Goal: Task Accomplishment & Management: Use online tool/utility

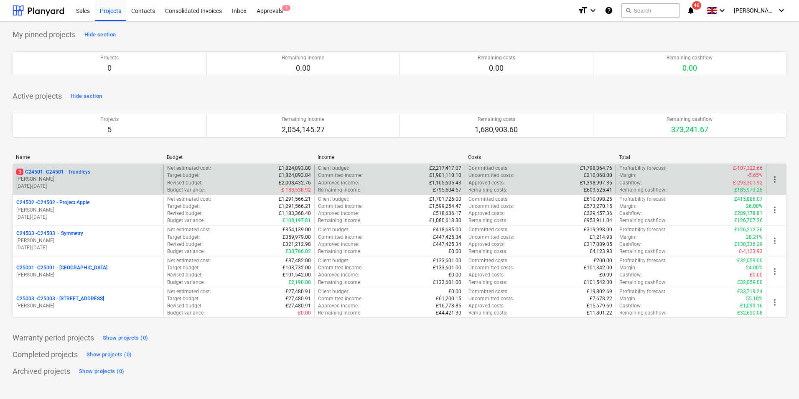
click at [79, 174] on p "3 C24501 - C24501 - Trundleys" at bounding box center [53, 171] width 74 height 7
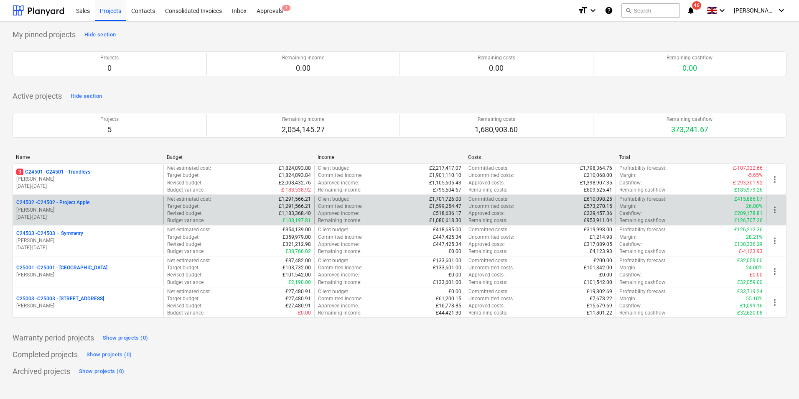
click at [80, 205] on p "C24502 - C24502 - Project Apple" at bounding box center [52, 202] width 73 height 7
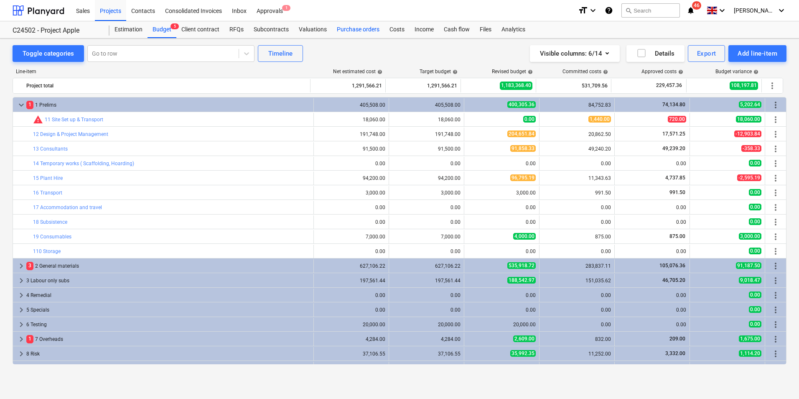
click at [360, 30] on div "Purchase orders" at bounding box center [358, 29] width 53 height 17
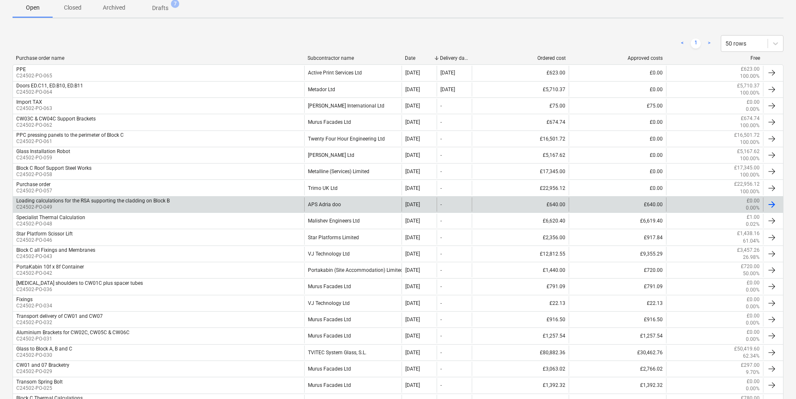
scroll to position [167, 0]
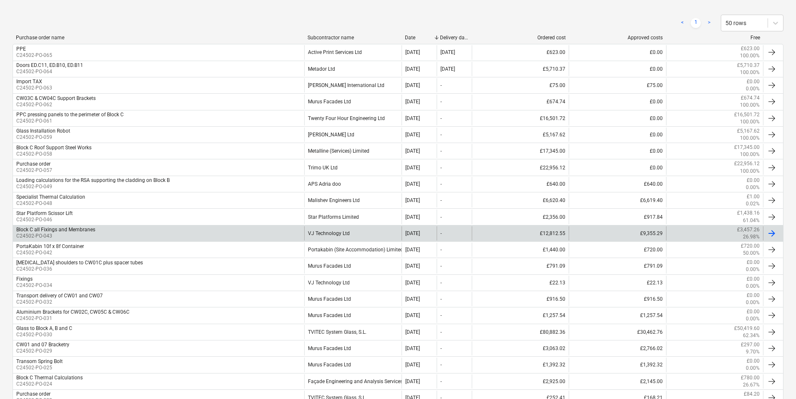
click at [335, 234] on div "VJ Technology Ltd" at bounding box center [352, 233] width 97 height 14
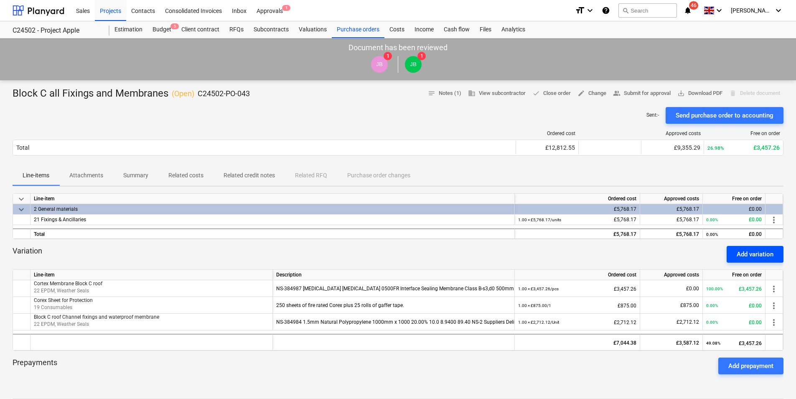
click at [757, 256] on div "Add variation" at bounding box center [754, 254] width 37 height 11
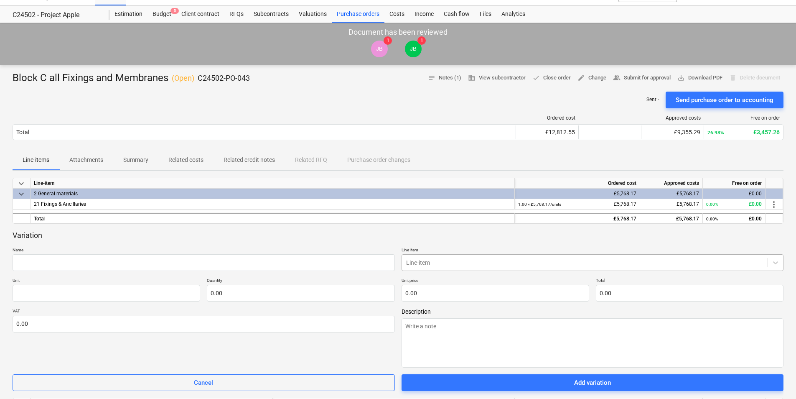
click at [413, 277] on body "Sales Projects Contacts Consolidated Invoices Inbox Approvals 1 format_size key…" at bounding box center [398, 184] width 796 height 399
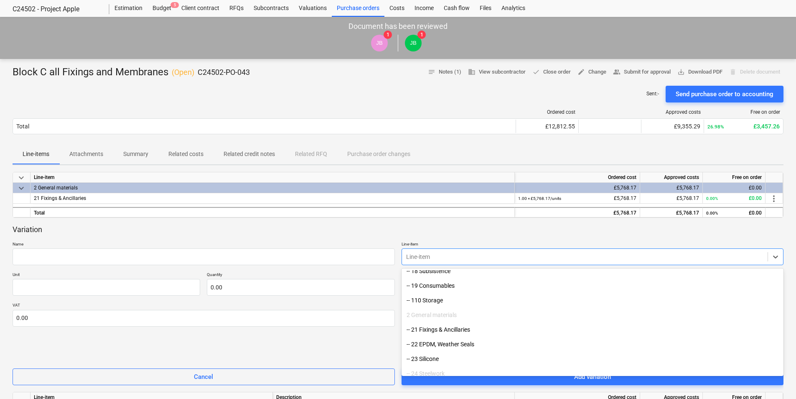
scroll to position [167, 0]
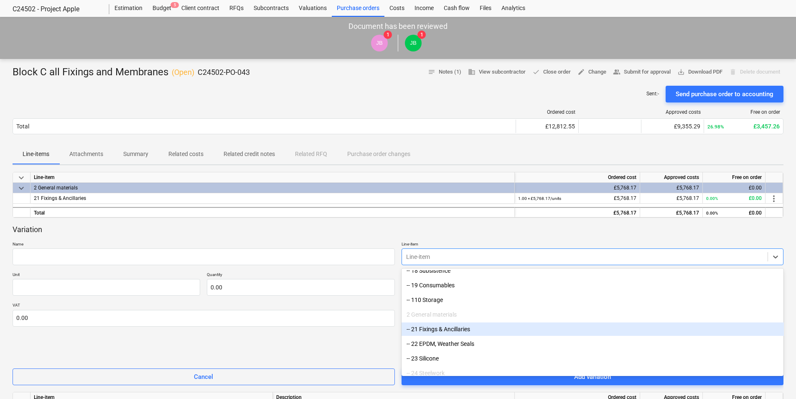
click at [429, 328] on div "-- 21 Fixings & Ancillaries" at bounding box center [592, 328] width 382 height 13
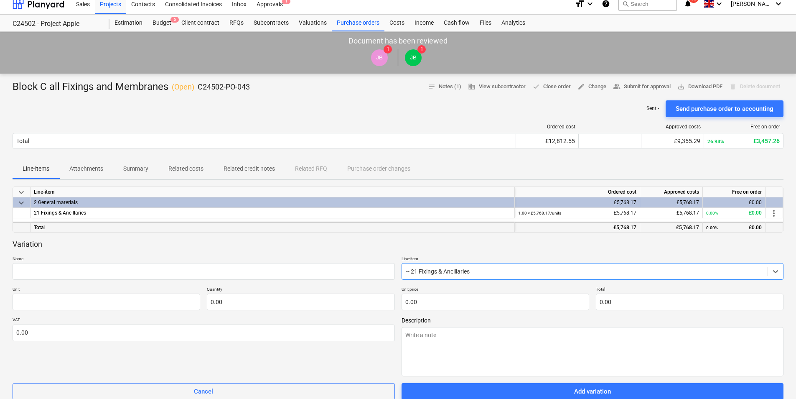
scroll to position [0, 0]
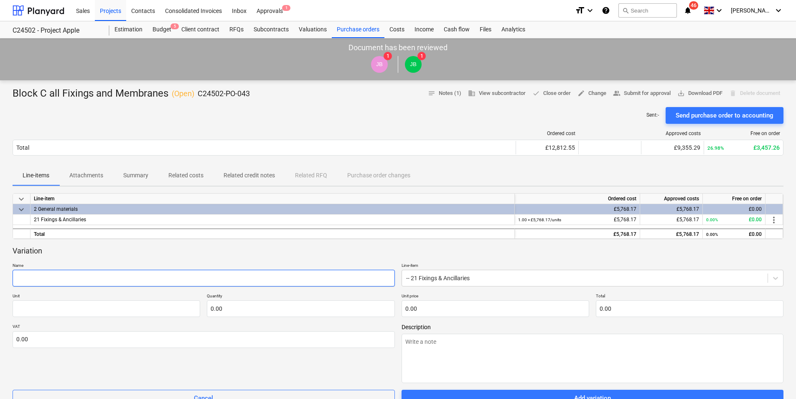
click at [55, 279] on input "text" at bounding box center [204, 277] width 382 height 17
type textarea "x"
type input "R"
type textarea "x"
type input "Ro"
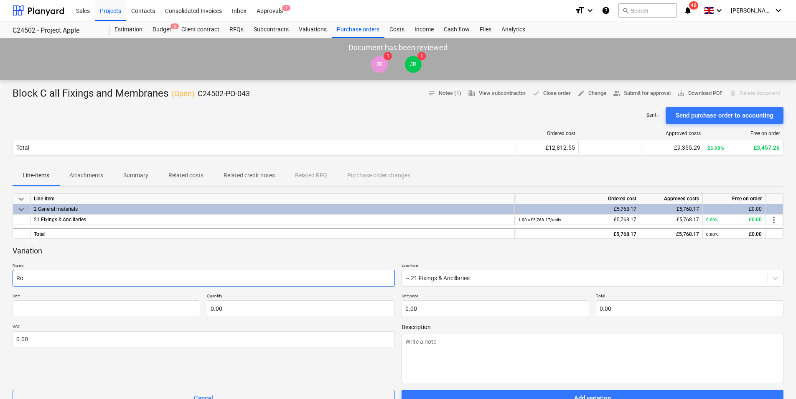
type textarea "x"
type input "Roo"
type textarea "x"
type input "Roof"
type textarea "x"
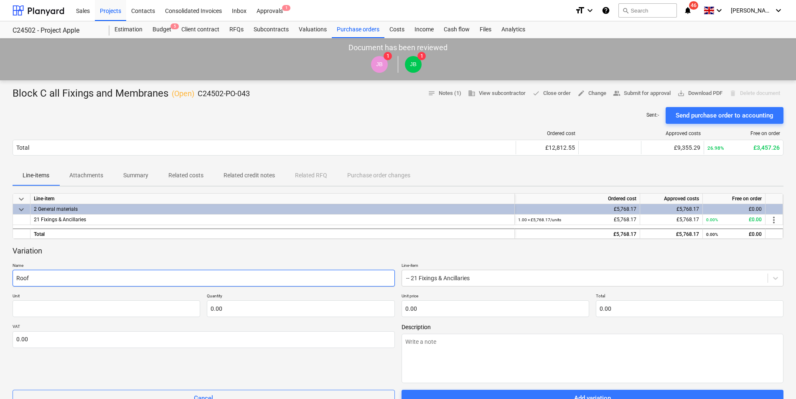
type input "Roof"
type textarea "x"
type input "Roof P"
type textarea "x"
type input "Roof Pe"
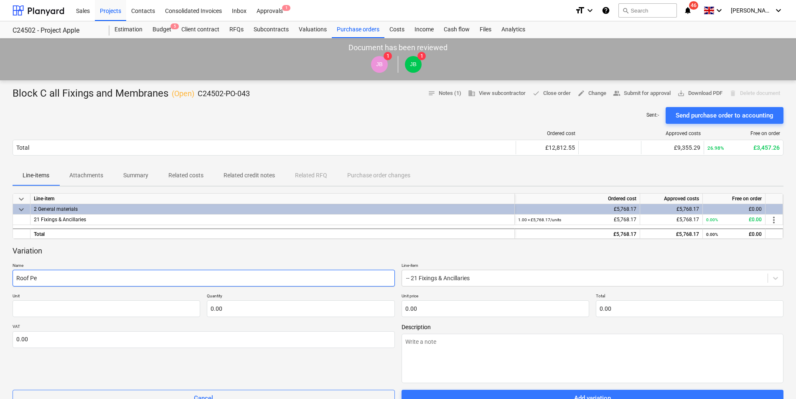
type textarea "x"
type input "Roof Per"
type textarea "x"
type input "Roof Peri"
type textarea "x"
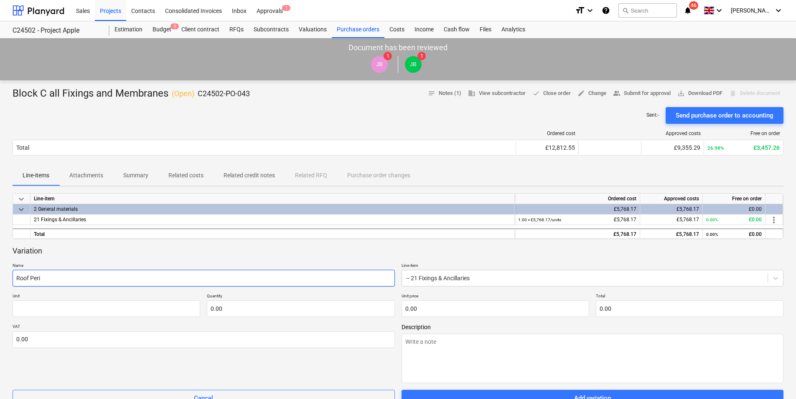
type input "Roof Perim"
type textarea "x"
type input "Roof Perime"
type textarea "x"
type input "Roof Perimet"
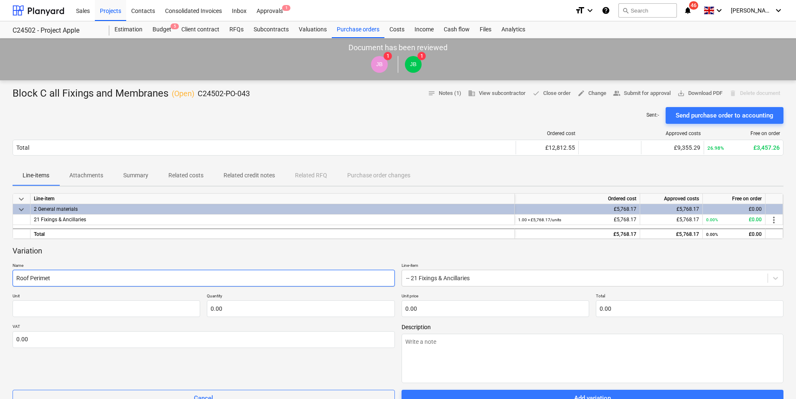
type textarea "x"
type input "Roof Perimete"
type textarea "x"
type input "Roof Perimeter"
type textarea "x"
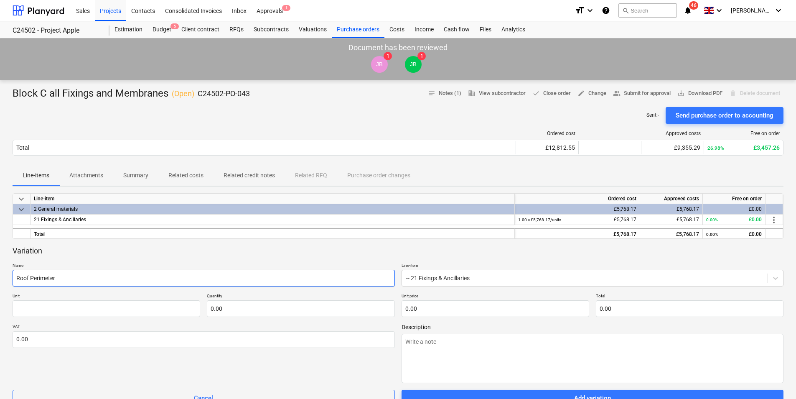
type input "Roof Perimeter"
type textarea "x"
type input "Roof Perimeter c"
type textarea "x"
type input "Roof Perimeter cl"
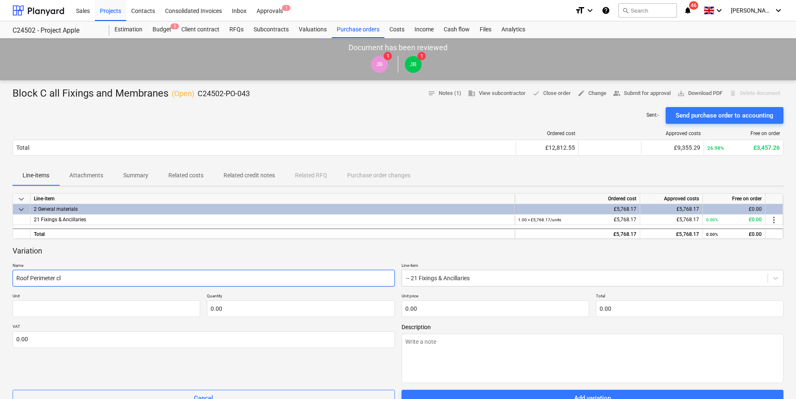
type textarea "x"
type input "Roof Perimeter cla"
type textarea "x"
type input "Roof Perimeter clad"
type textarea "x"
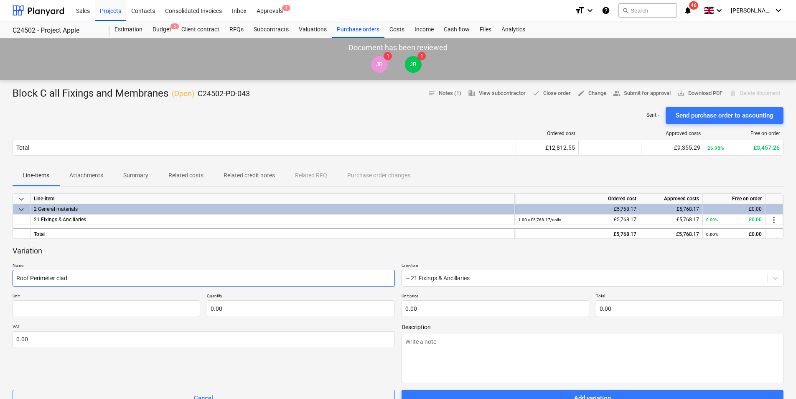
type input "Roof Perimeter cladd"
type textarea "x"
type input "Roof Perimeter claddi"
type textarea "x"
type input "Roof Perimeter claddin"
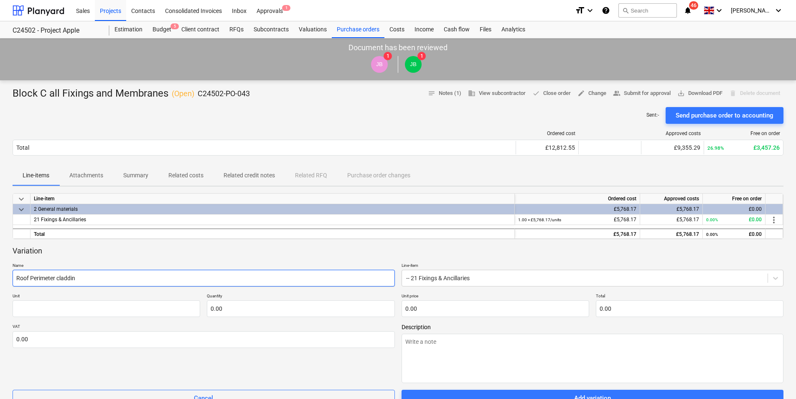
type textarea "x"
type input "Roof Perimeter cladding"
type textarea "x"
type input "Roof Perimeter cladding"
type textarea "x"
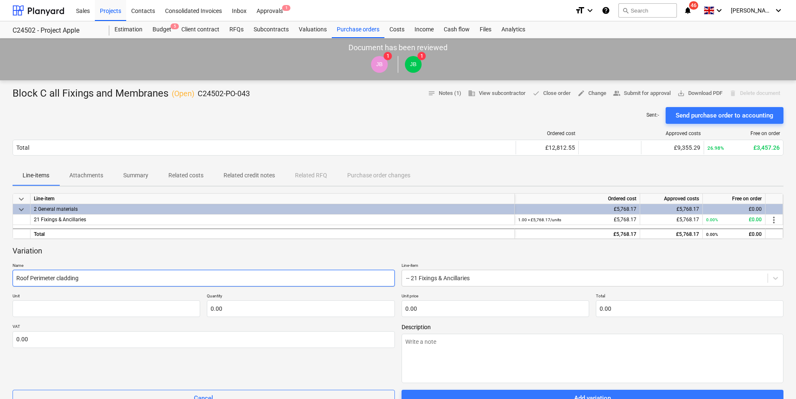
type input "Roof Perimeter cladding f"
type textarea "x"
type input "Roof Perimeter cladding fi"
type textarea "x"
type input "Roof Perimeter cladding fix"
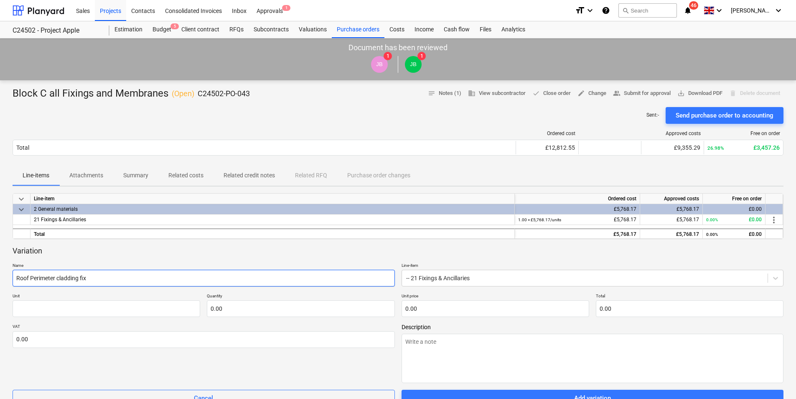
type textarea "x"
type input "Roof Perimeter cladding fixi"
type textarea "x"
type input "Roof Perimeter cladding fixin"
type textarea "x"
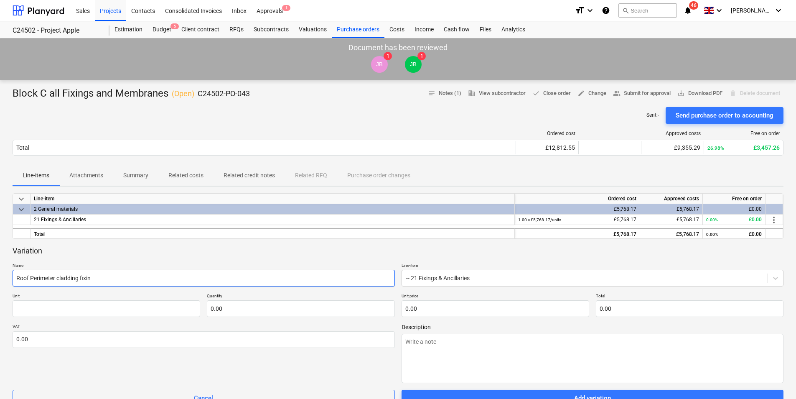
type input "Roof Perimeter cladding fixing"
type textarea "x"
type input "Roof Perimeter cladding fixings"
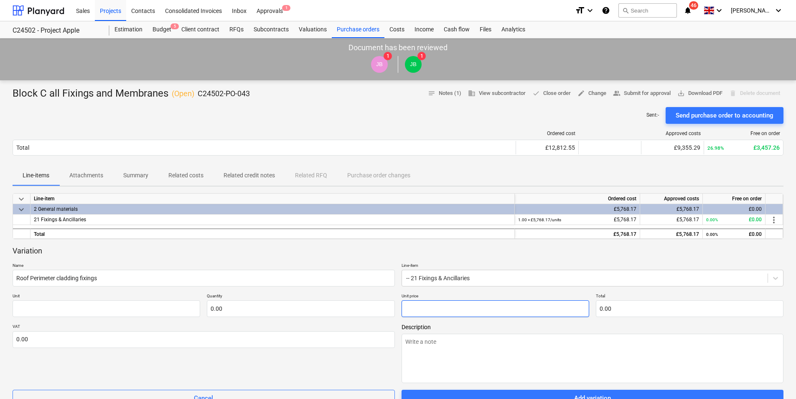
click at [424, 308] on input "text" at bounding box center [495, 308] width 188 height 17
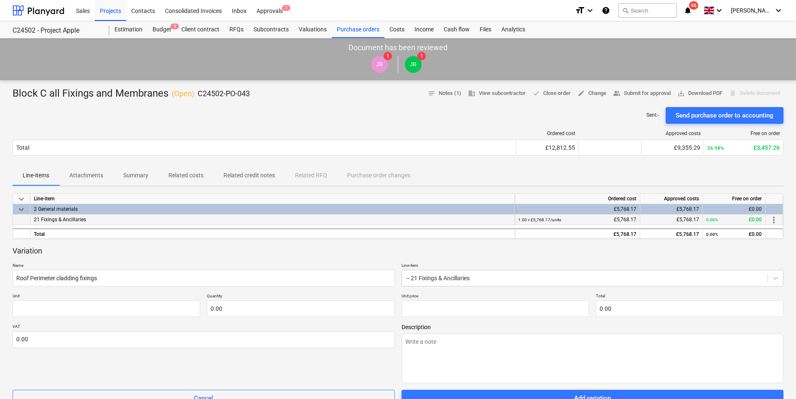
type input "0.00"
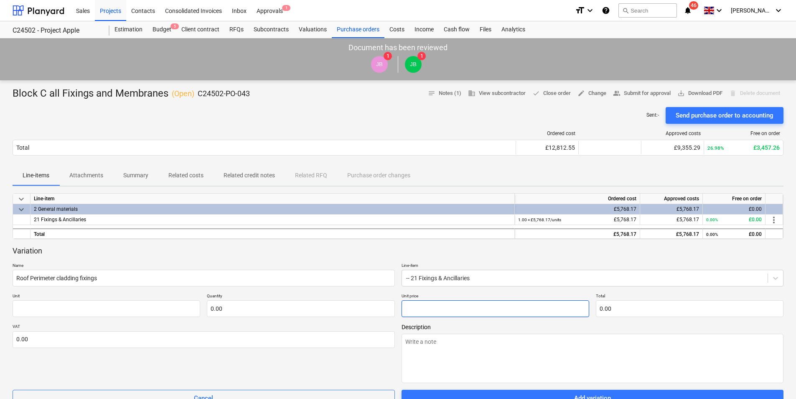
paste input "1,065.91"
type textarea "x"
type input "pcs"
type input "1,065.91"
type input "1.00"
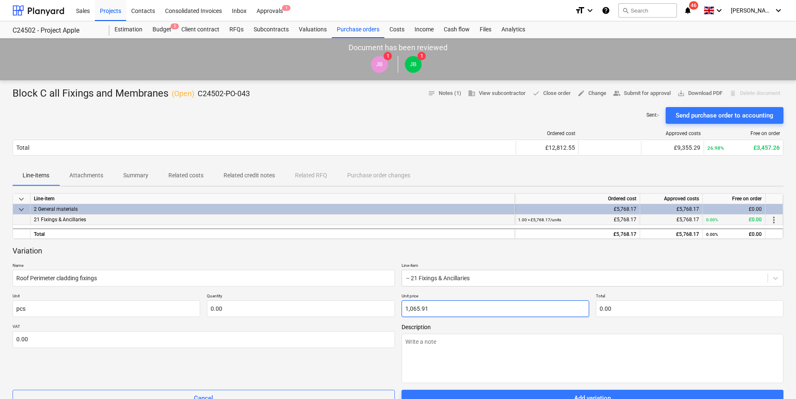
type input "1,065.91"
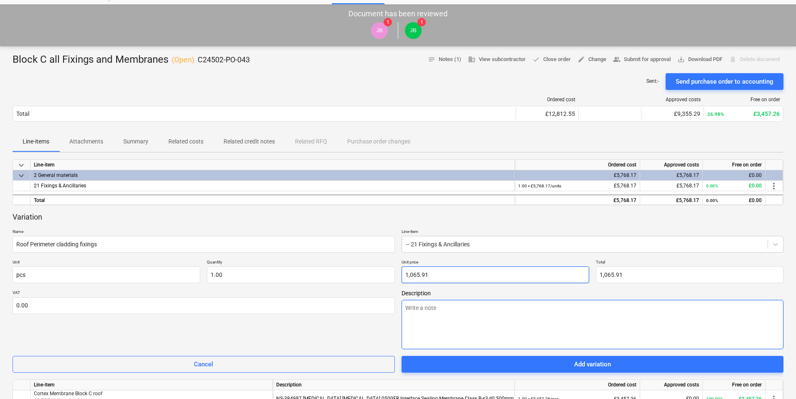
scroll to position [125, 0]
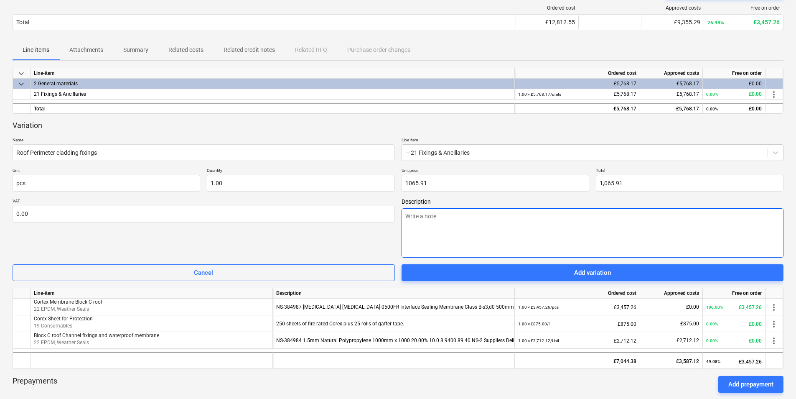
type input "1,065.91"
click at [410, 216] on textarea at bounding box center [592, 232] width 382 height 49
paste textarea "DrillTech SSLS 5.5 x 38 Bi-Metal Hex Tek (1.2-5mm) Quantity 20.00% 2,500.0"
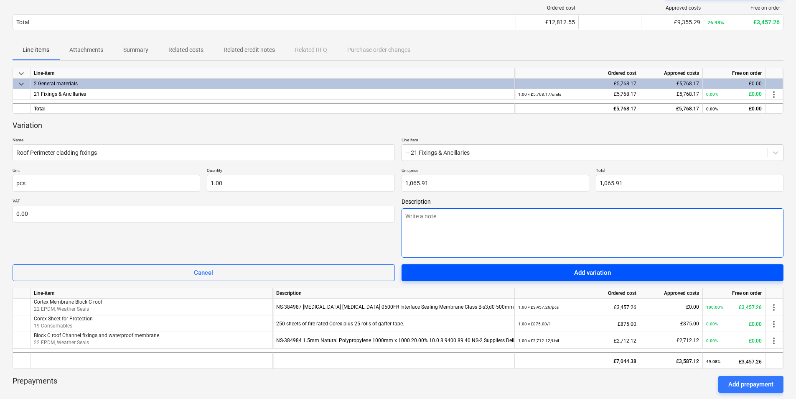
type textarea "x"
type textarea "DrillTech SSLS 5.5 x 38 Bi-Metal Hex Tek (1.2-5mm) Quantity 20.00% 2,500.0"
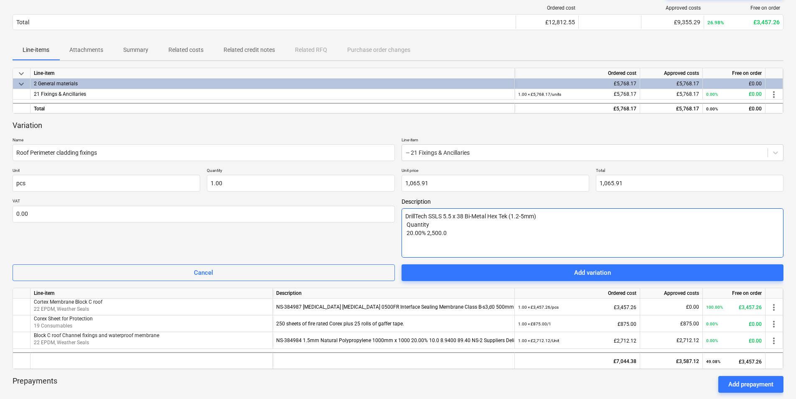
click at [451, 232] on textarea "DrillTech SSLS 5.5 x 38 Bi-Metal Hex Tek (1.2-5mm) Quantity 20.00% 2,500.0" at bounding box center [592, 232] width 382 height 49
type textarea "x"
type textarea "DrillTech SSLS 5.5 x 38 Bi-Metal Hex Tek (1.2-5mm) Quantity 20.00% 2,500.0"
paste textarea "Dowsil 791 Low Mod Black Silicone 310ml 20.00% 24.0"
type textarea "x"
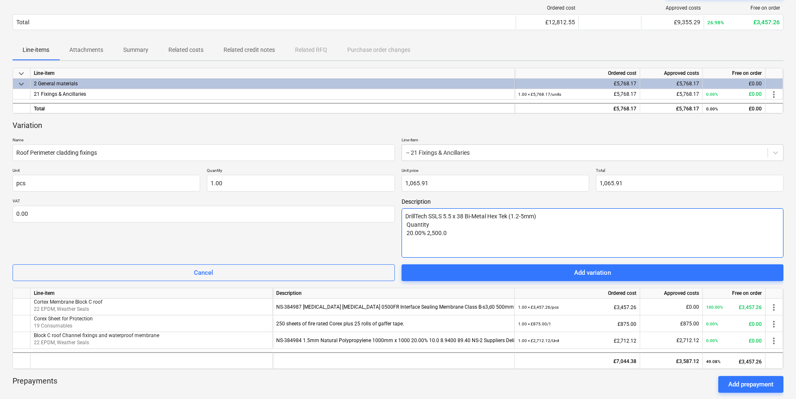
type textarea "DrillTech SSLS 5.5 x 38 Bi-Metal Hex Tek (1.2-5mm) Quantity 20.00% 2,500.0 Dows…"
type textarea "x"
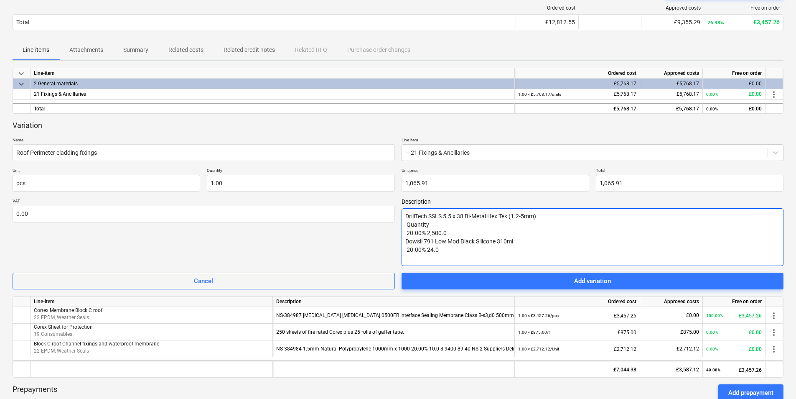
type textarea "DrillTech SSLS 5.5 x 38 Bi-Metal Hex Tek (1.2-5mm) Quantity 20.00% 2,500.0 Dows…"
paste textarea "[MEDICAL_DATA] [MEDICAL_DATA] 0230FR Vapour Control Later - Class A2-S2,d0/W1 1…"
type textarea "x"
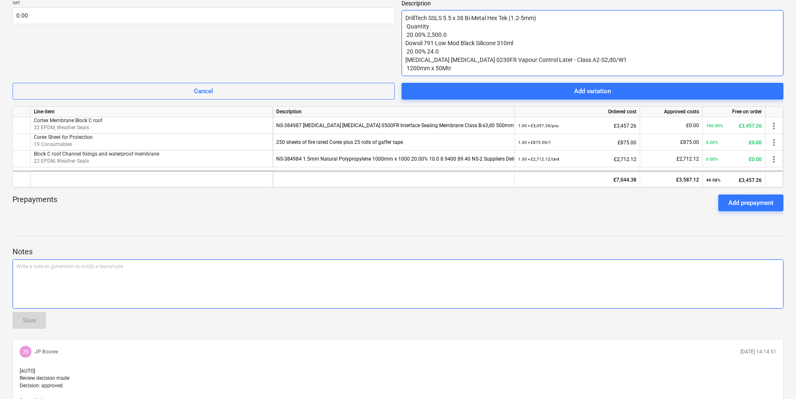
scroll to position [248, 0]
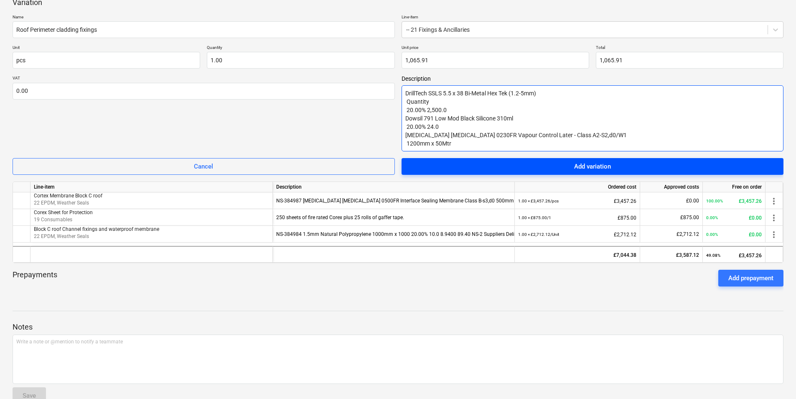
type textarea "DrillTech SSLS 5.5 x 38 Bi-Metal Hex Tek (1.2-5mm) Quantity 20.00% 2,500.0 Dows…"
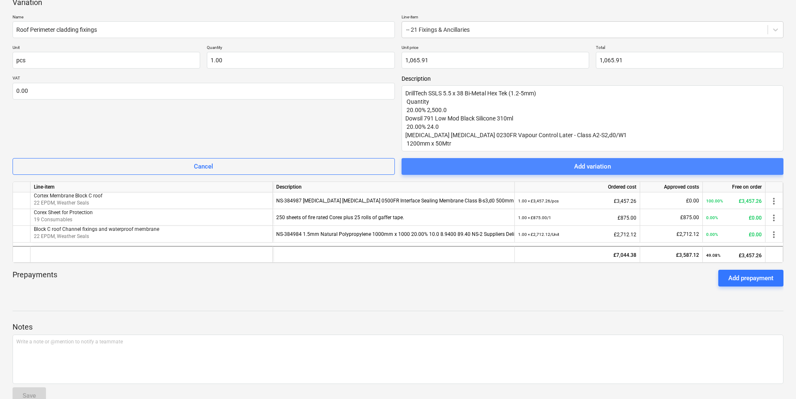
click at [596, 164] on div "Add variation" at bounding box center [592, 166] width 37 height 11
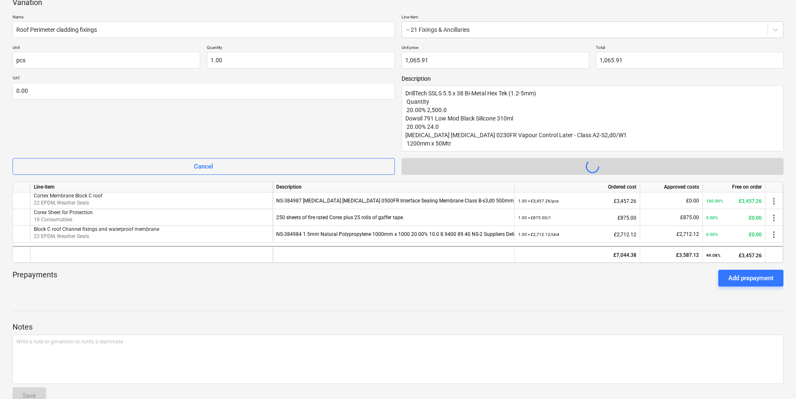
type textarea "x"
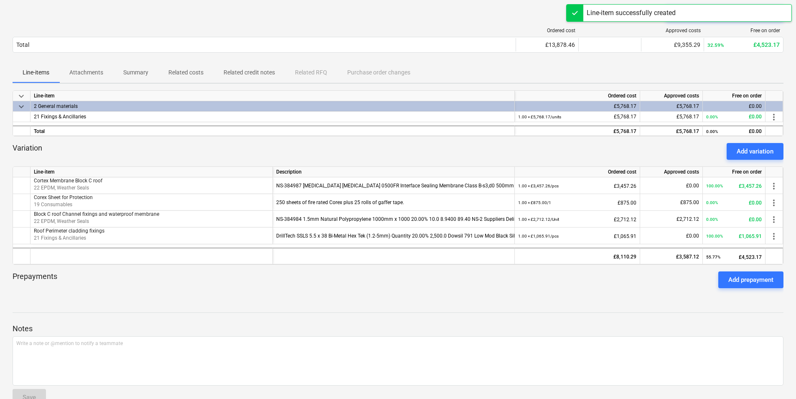
scroll to position [20, 0]
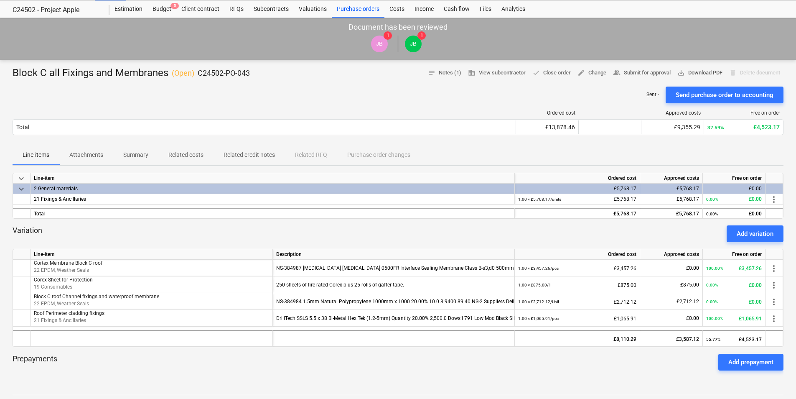
click at [698, 73] on span "save_alt Download PDF" at bounding box center [699, 73] width 45 height 10
